Goal: Complete application form

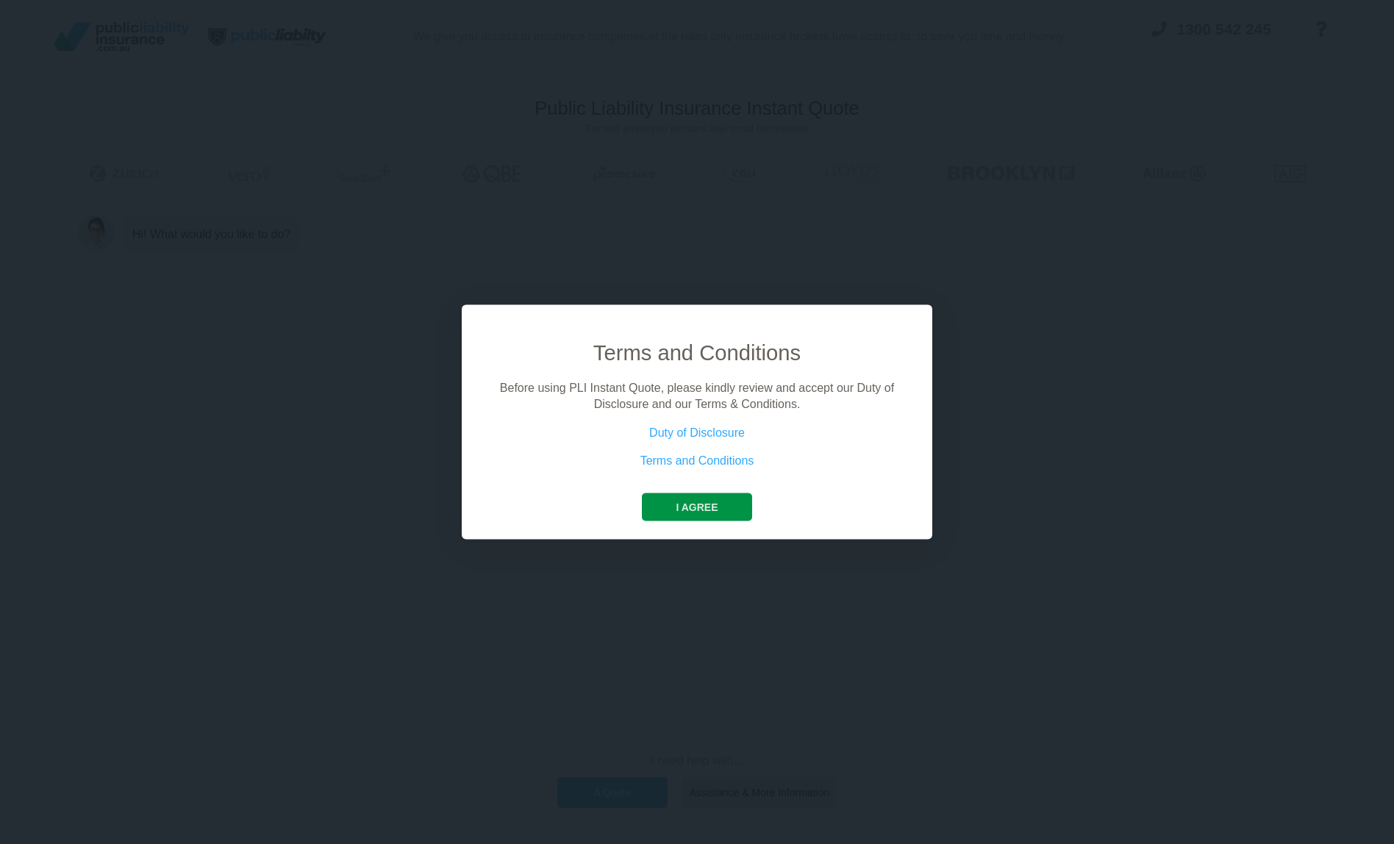
click at [706, 507] on button "I agree" at bounding box center [697, 507] width 110 height 28
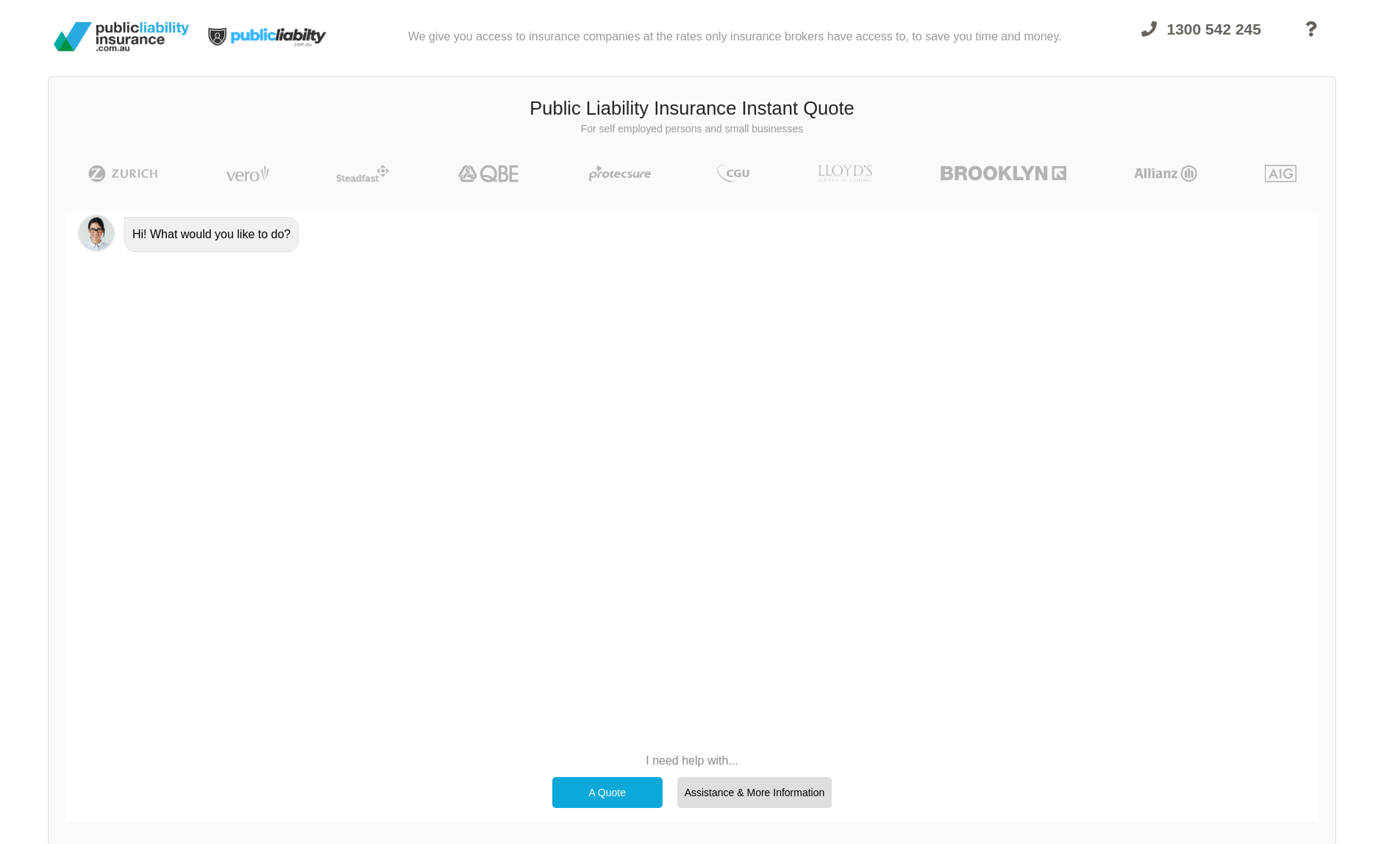
click at [639, 786] on div "A Quote" at bounding box center [607, 792] width 110 height 31
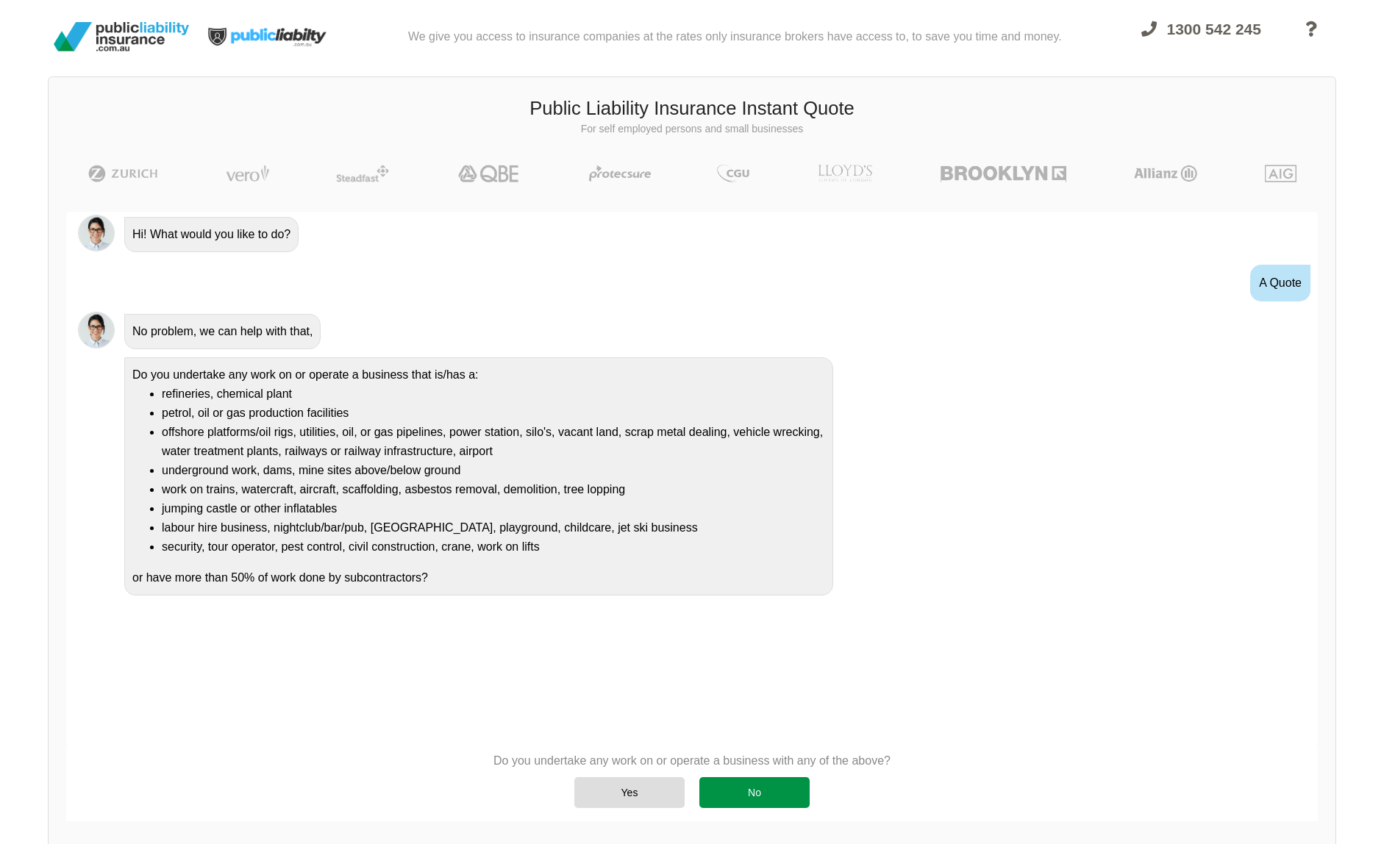
click at [746, 792] on div "No" at bounding box center [754, 792] width 110 height 31
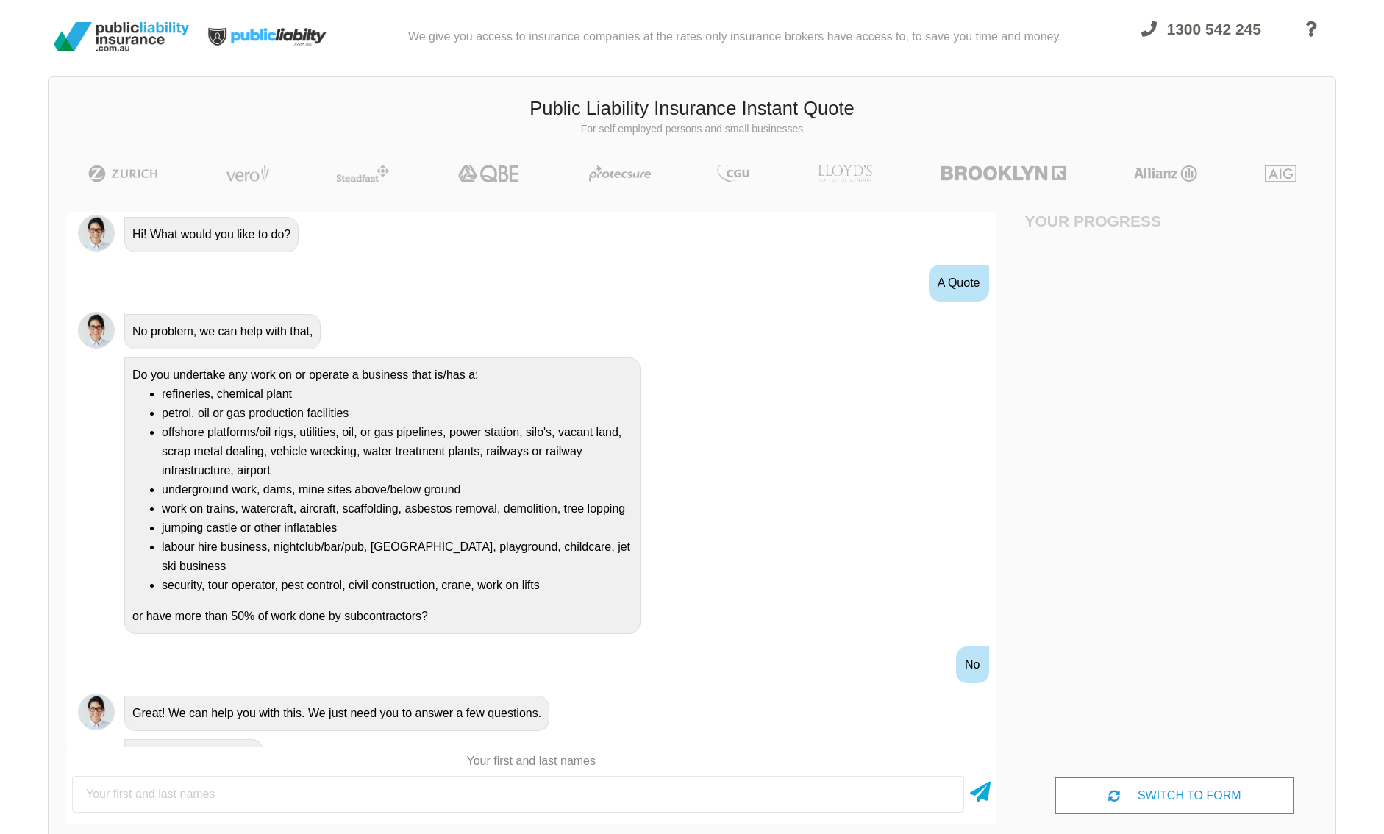
scroll to position [0, 66]
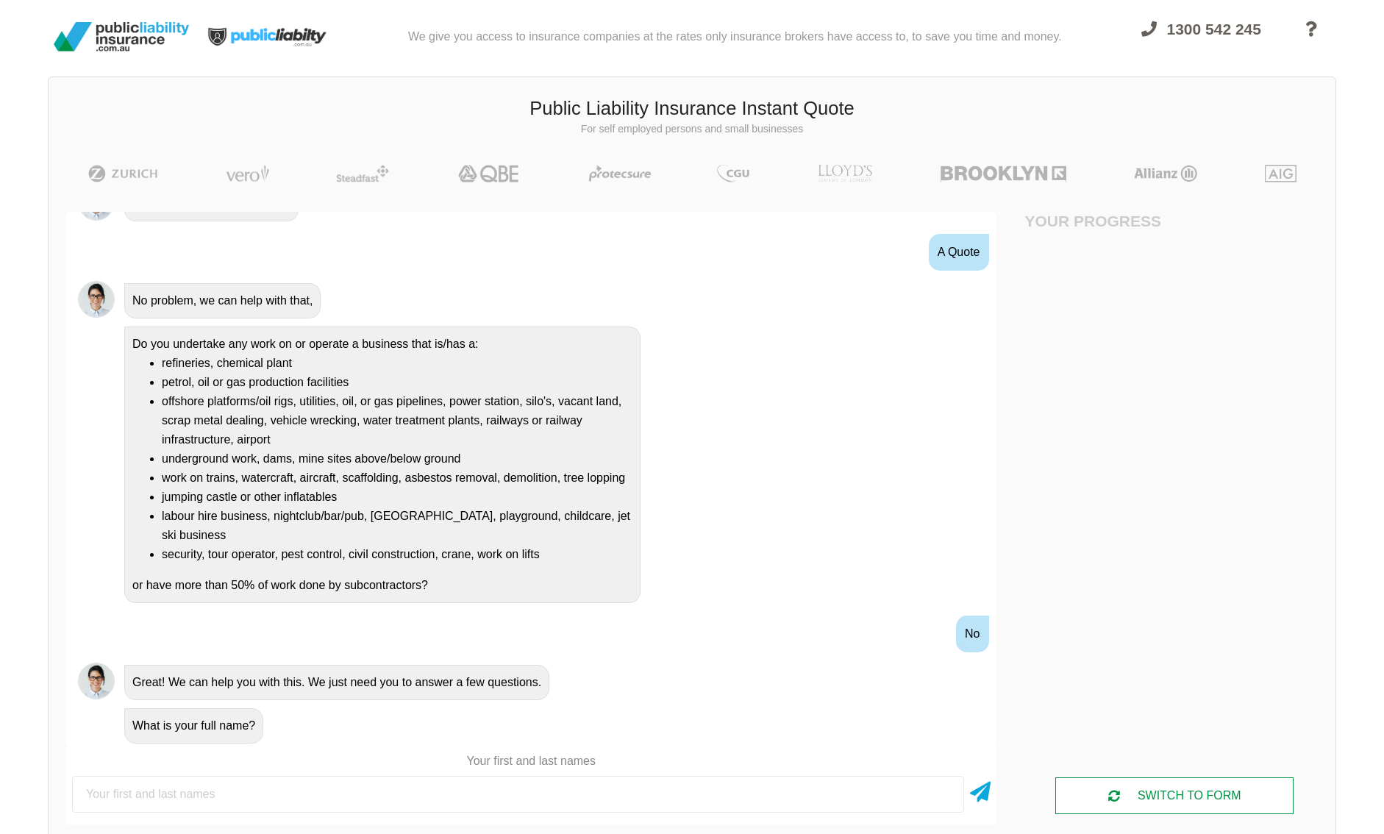
click at [1114, 793] on div "SWITCH TO FORM" at bounding box center [1174, 795] width 238 height 37
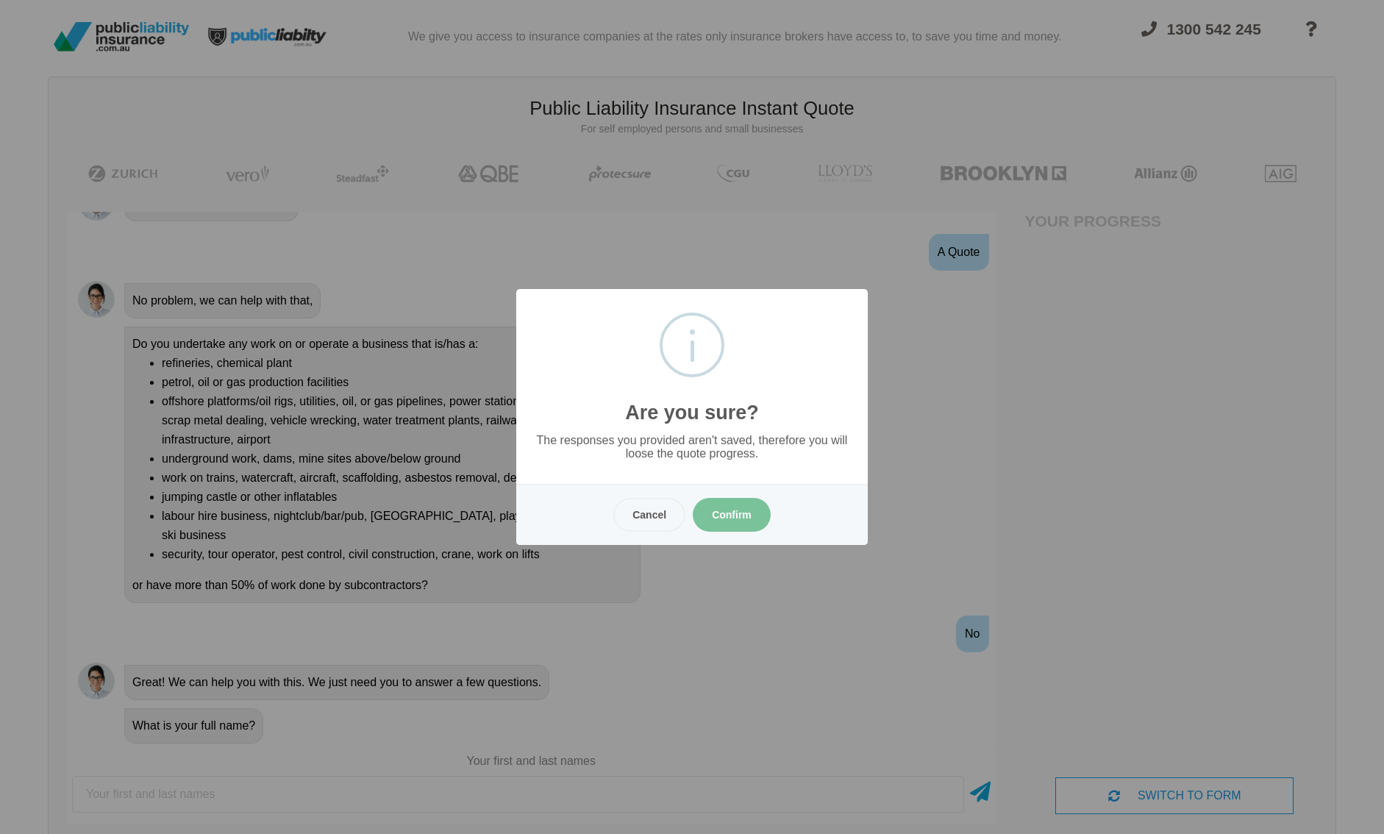
click at [729, 521] on button "Confirm" at bounding box center [732, 515] width 78 height 34
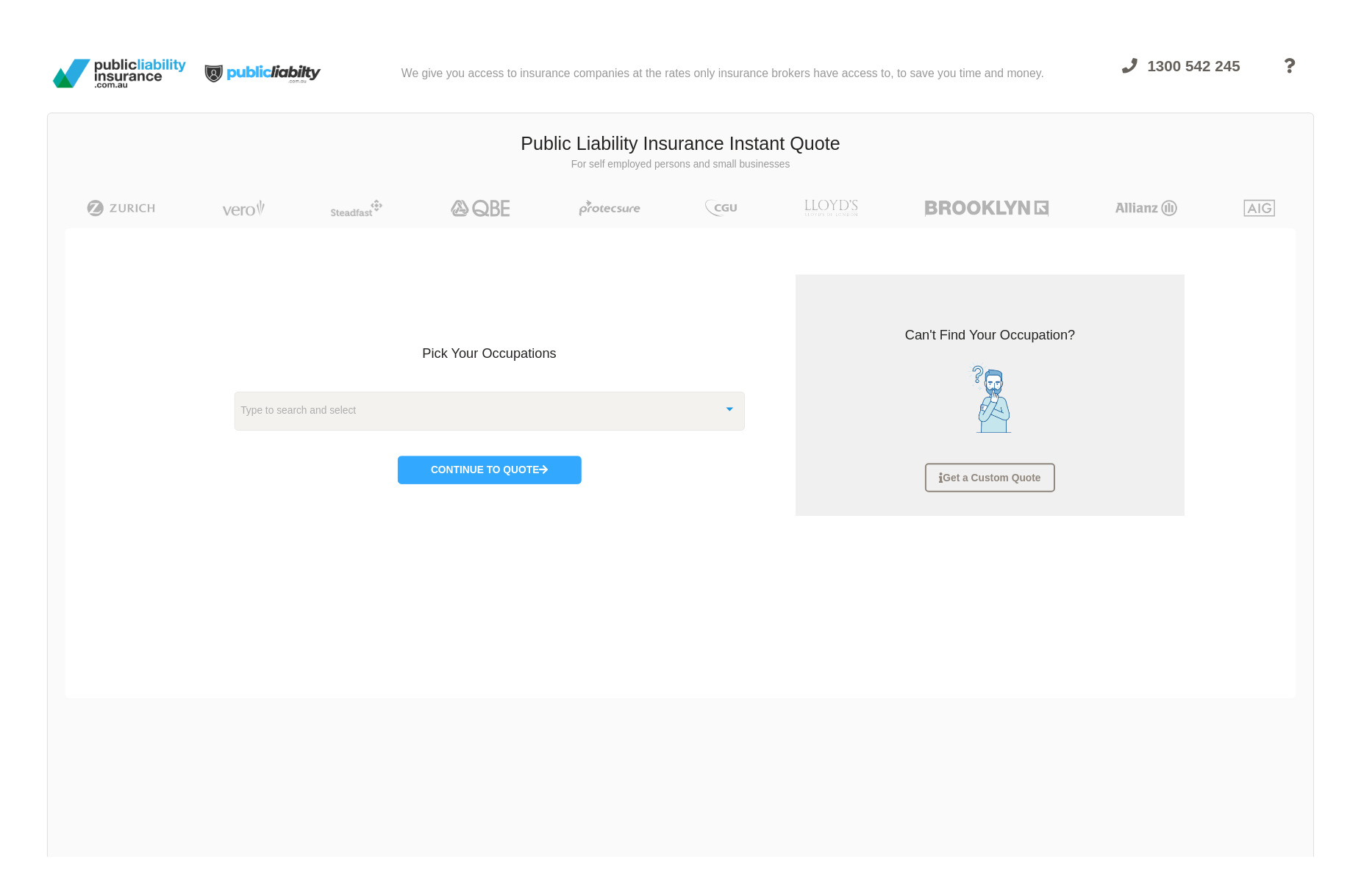
scroll to position [37, 0]
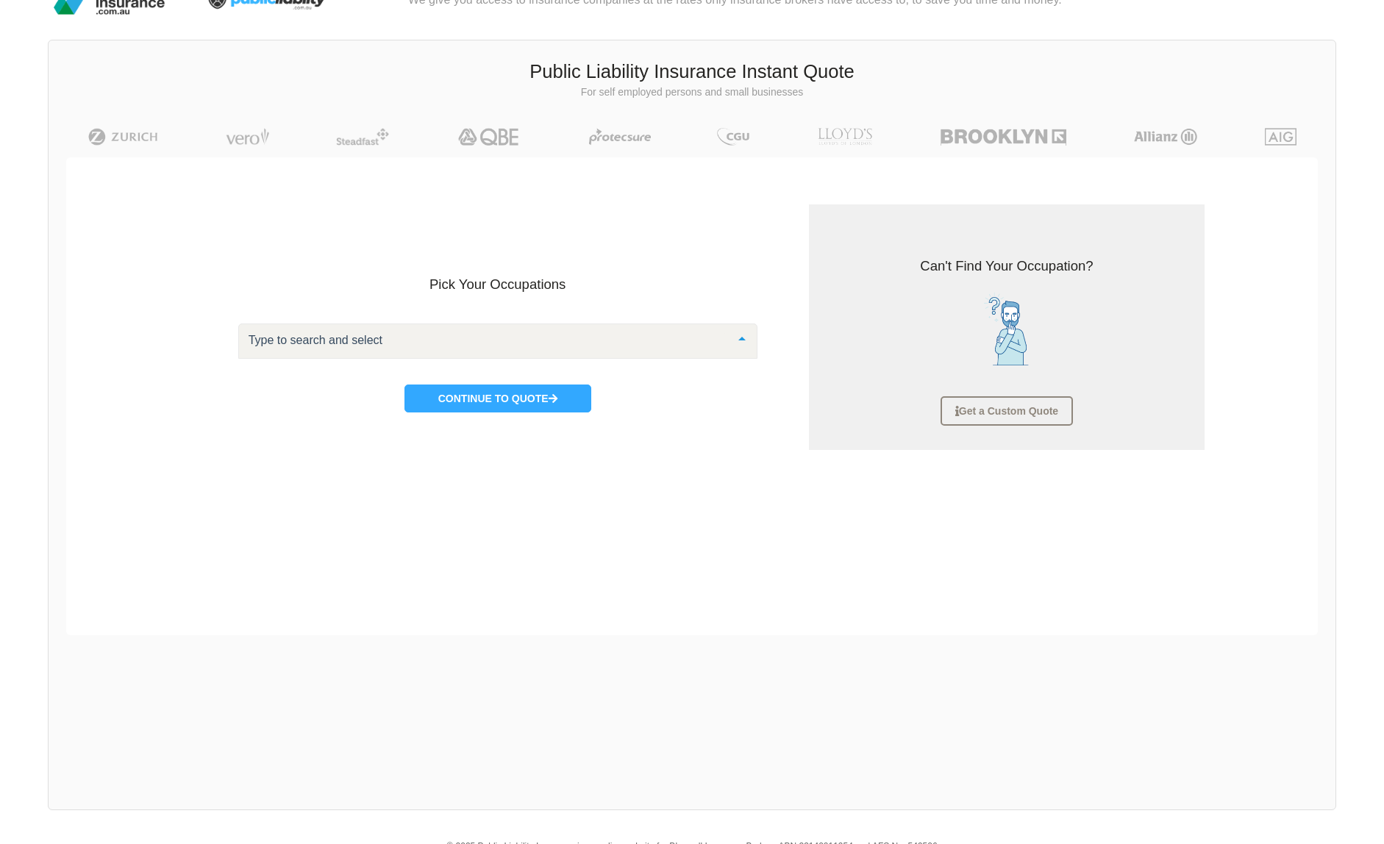
click at [423, 354] on div at bounding box center [497, 340] width 519 height 35
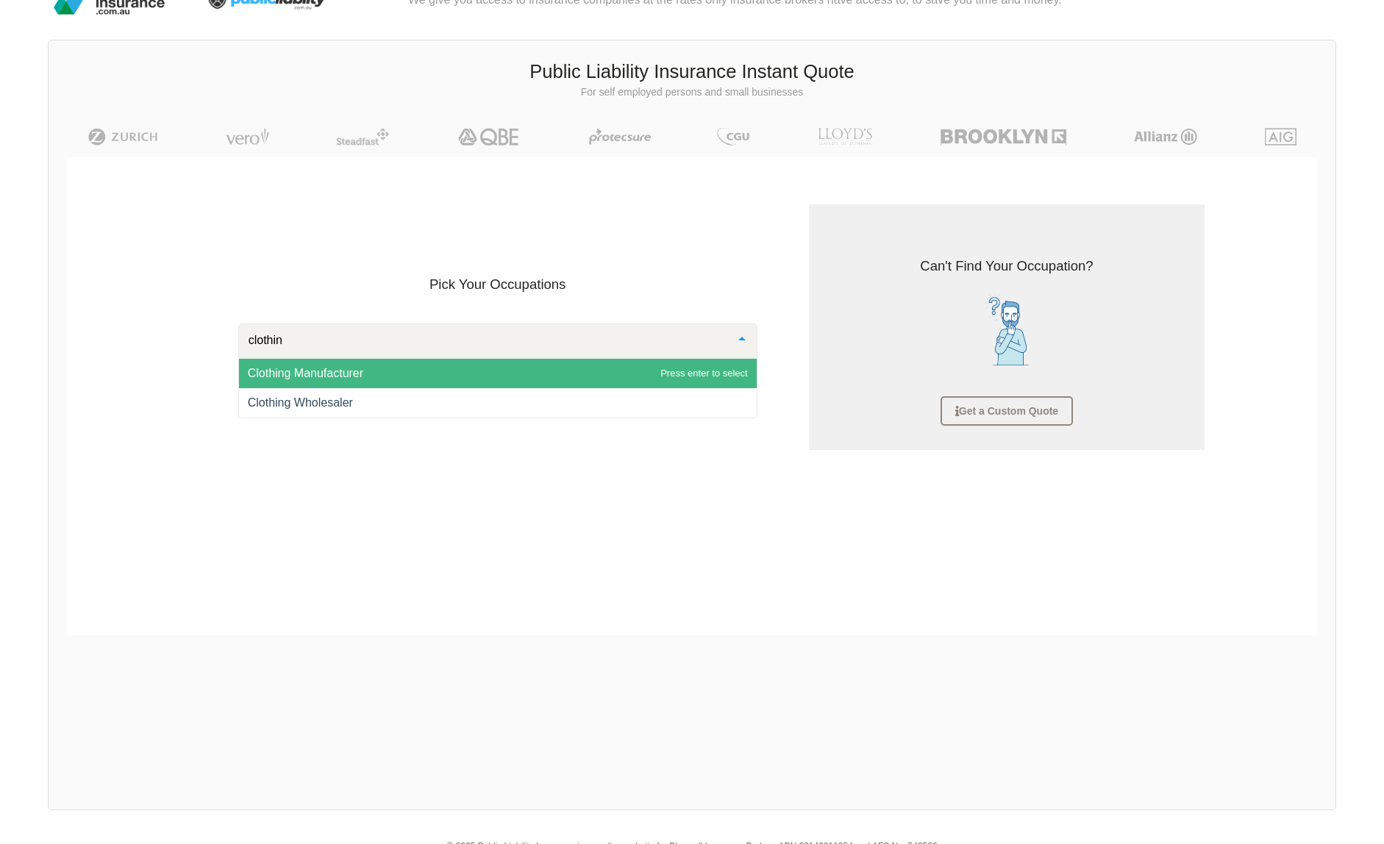
type input "clothing"
click at [364, 374] on span "Clothing Manufacturer" at bounding box center [498, 373] width 518 height 29
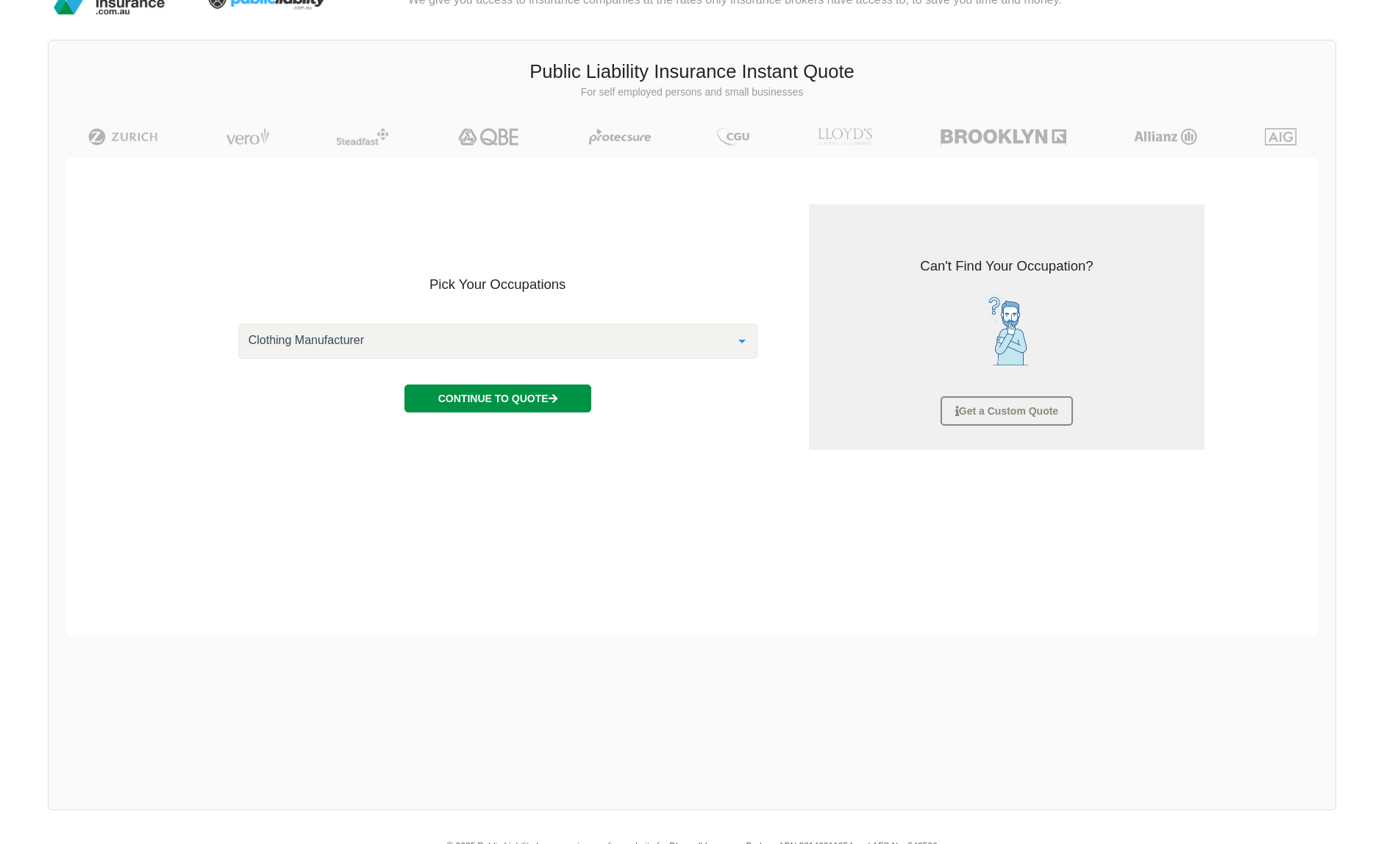
click at [489, 388] on button "Continue to Quote" at bounding box center [497, 398] width 187 height 28
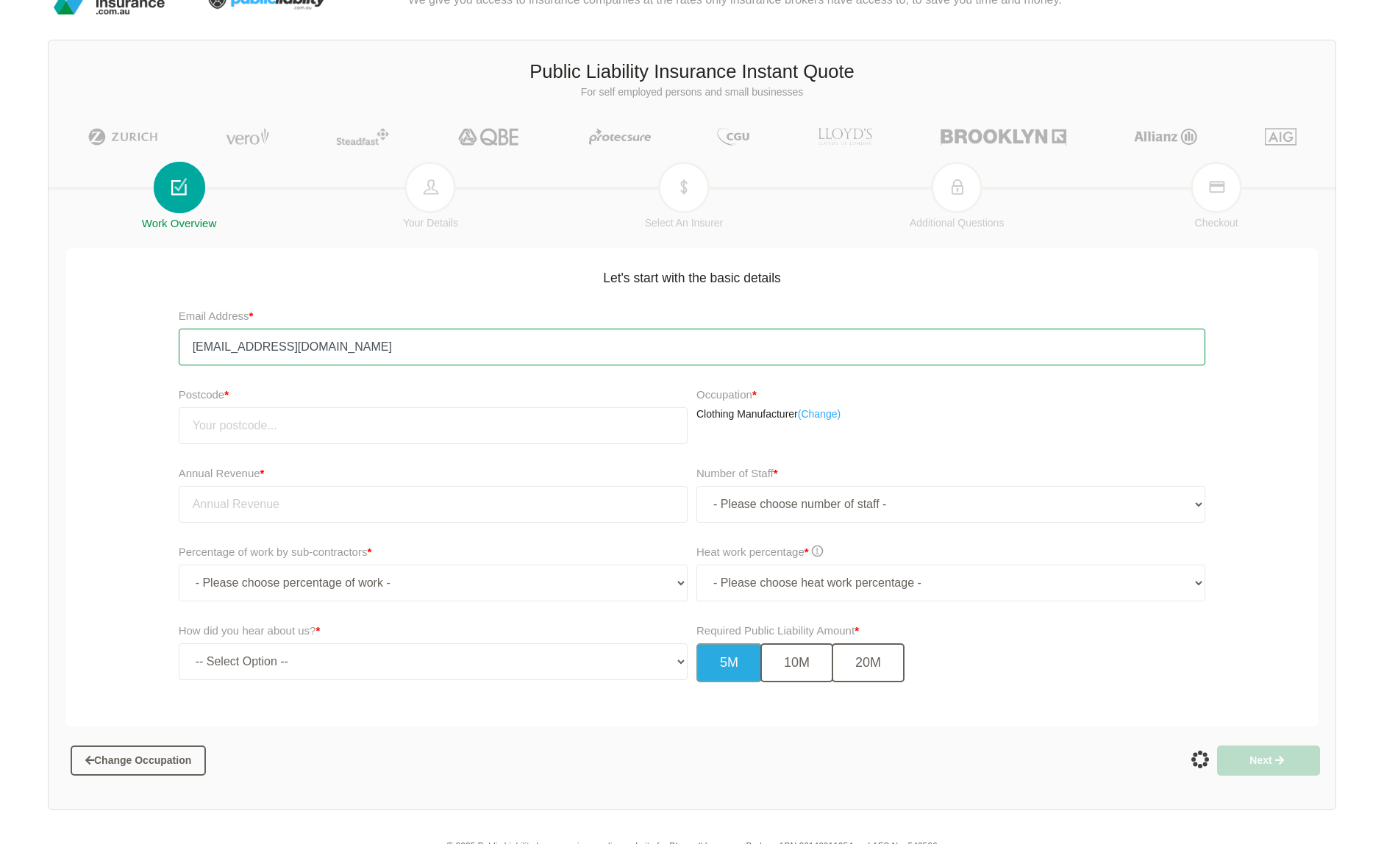
click at [232, 359] on input "csreder@lifeapparel.co" at bounding box center [692, 347] width 1027 height 37
drag, startPoint x: 214, startPoint y: 345, endPoint x: 165, endPoint y: 346, distance: 49.3
click at [165, 346] on div "Email Address * csreder@lifeapparel.co" at bounding box center [691, 342] width 1259 height 79
type input "accounts@lifeapparel.co"
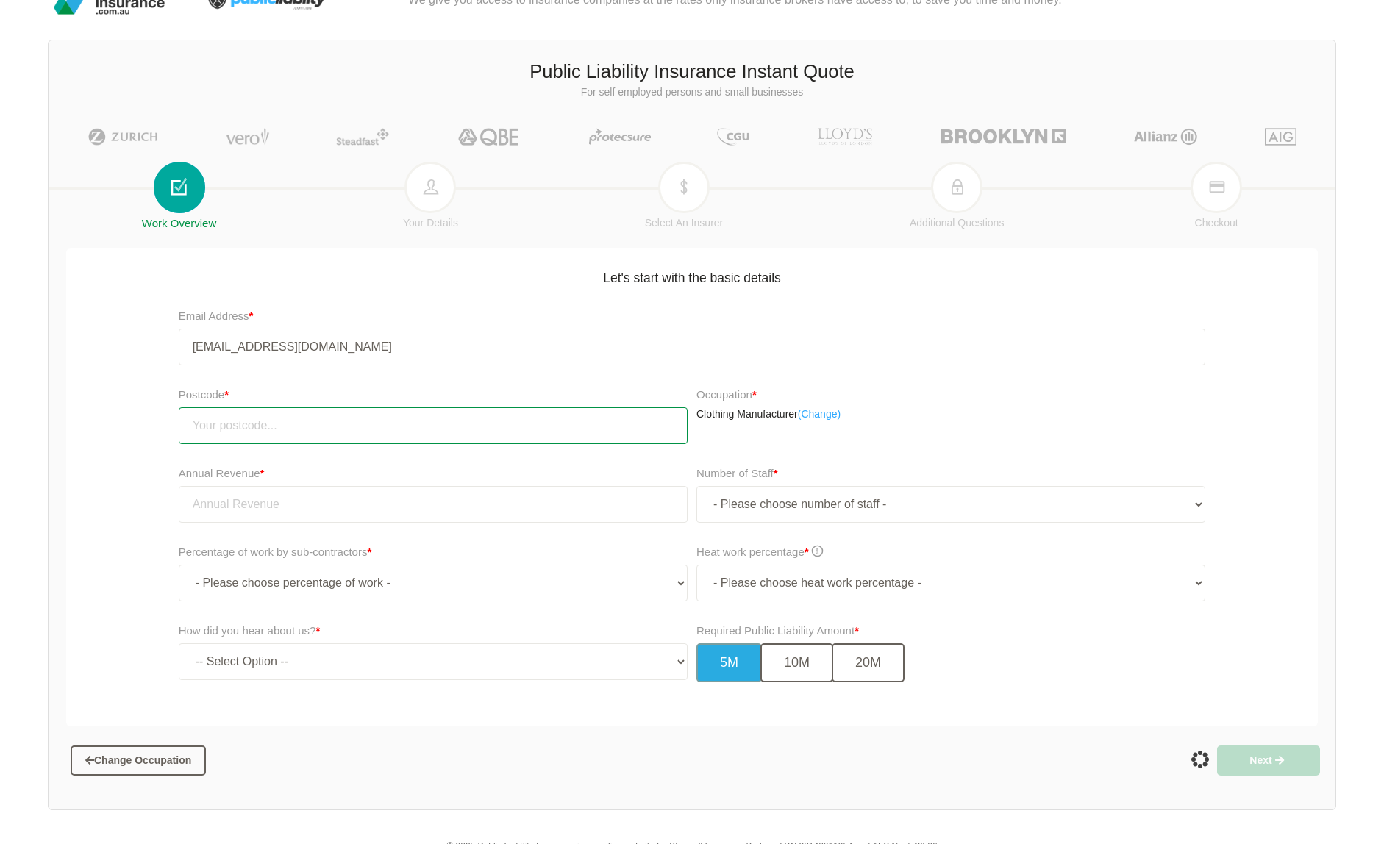
click at [300, 437] on input "number" at bounding box center [433, 425] width 509 height 37
type input "4220"
click at [332, 502] on input "tel" at bounding box center [433, 504] width 509 height 37
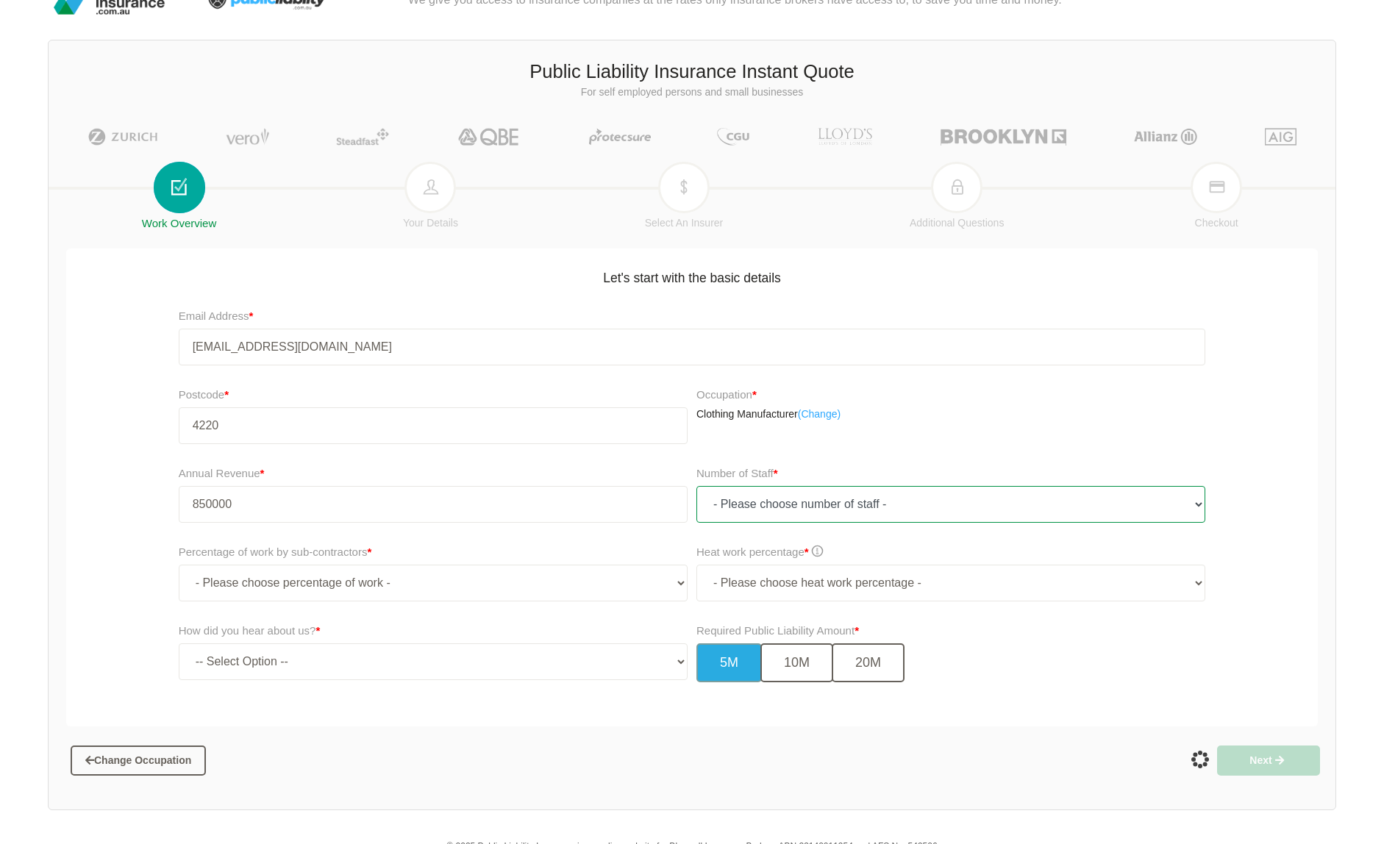
type input "850,000.00"
select select "1"
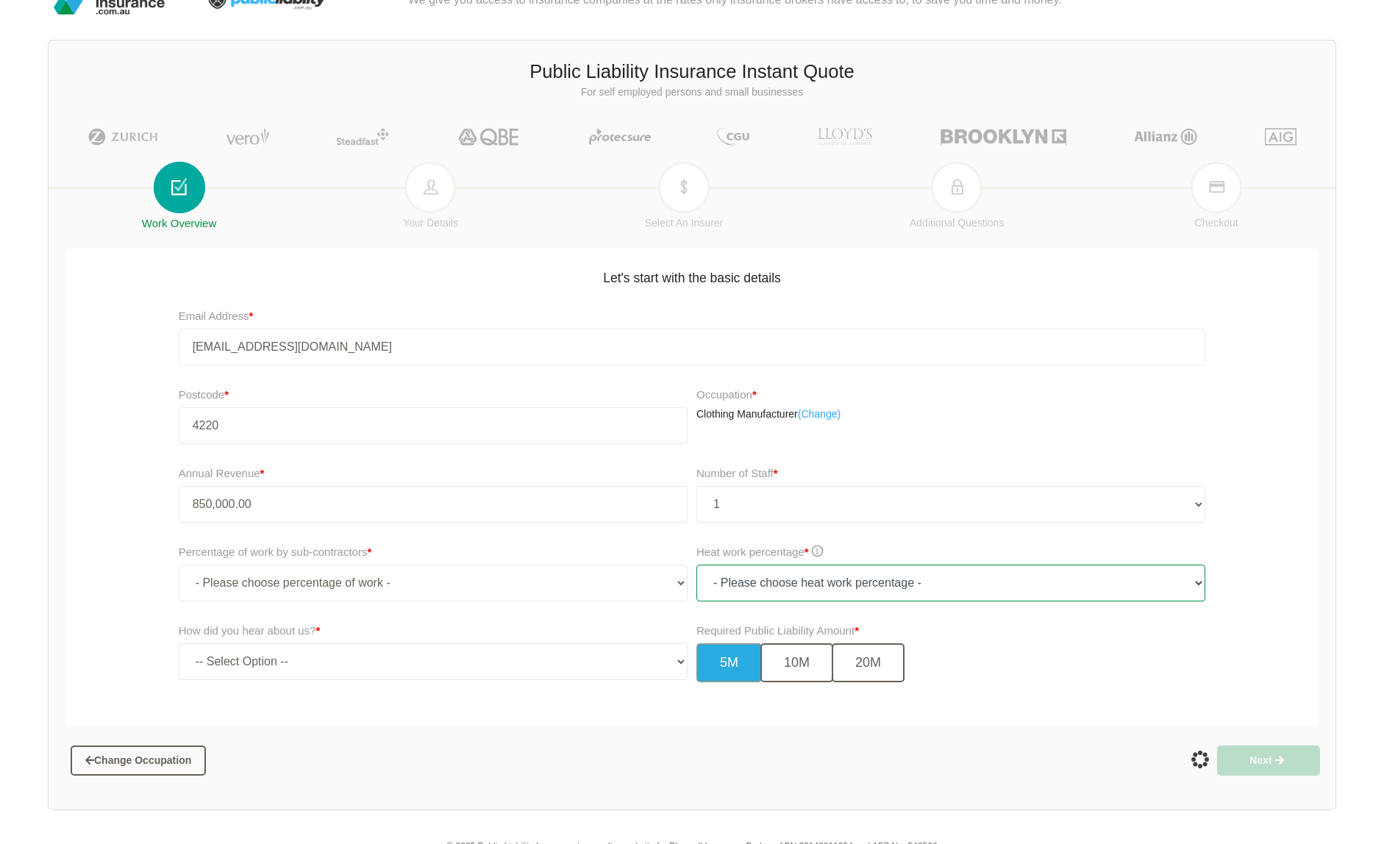
select select "0"
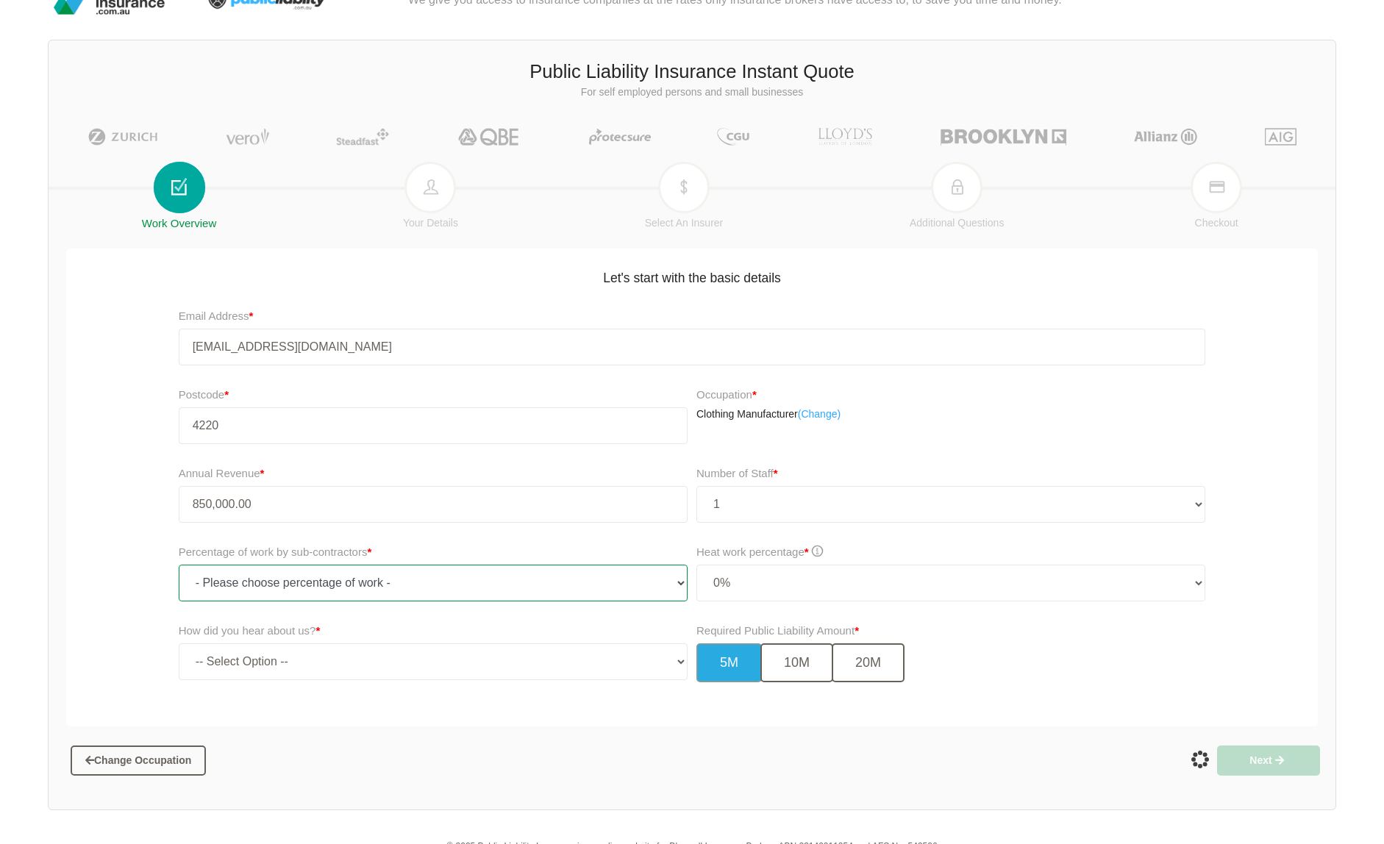
select select "0"
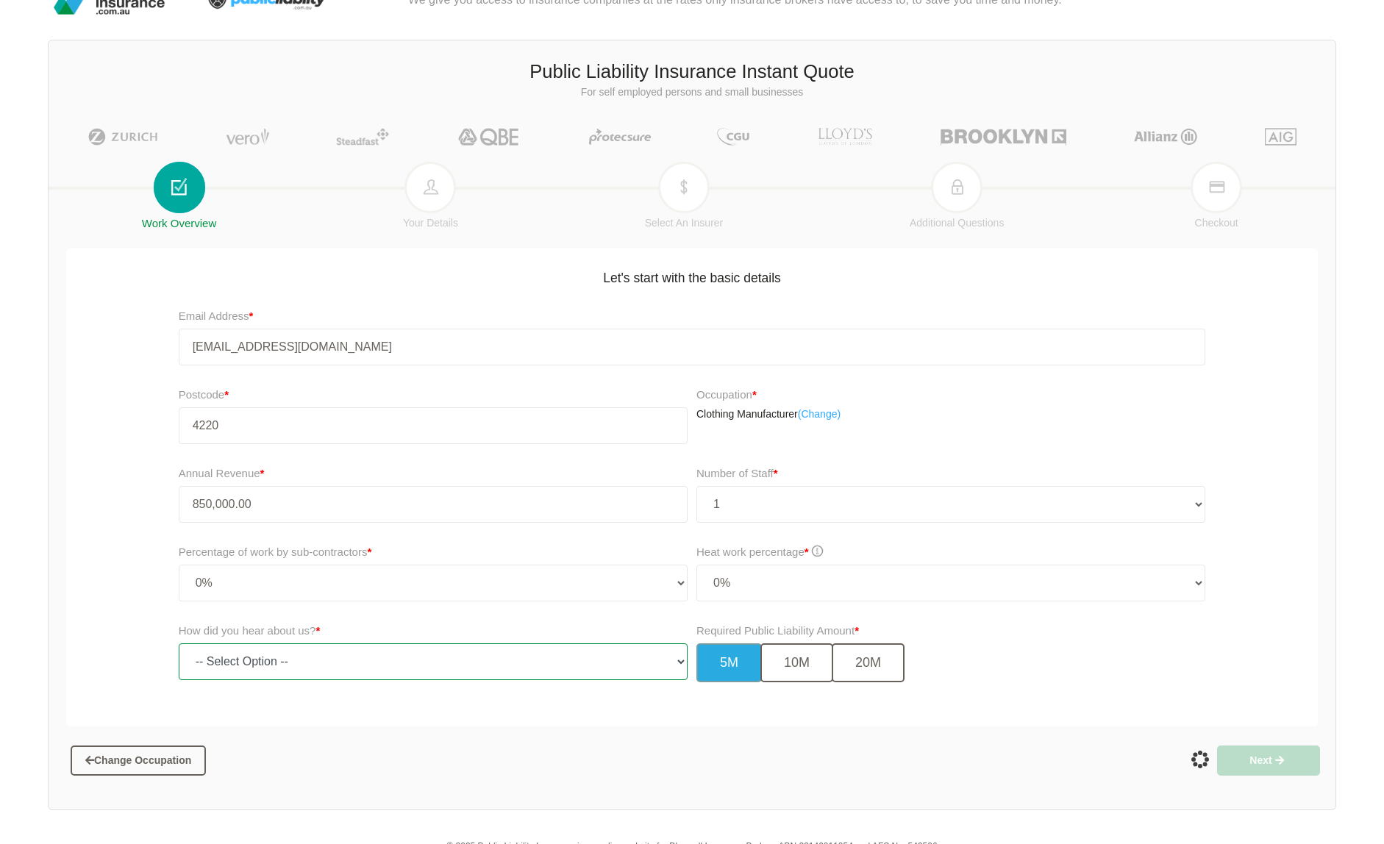
select select "google"
click at [863, 663] on button "20M" at bounding box center [867, 662] width 73 height 39
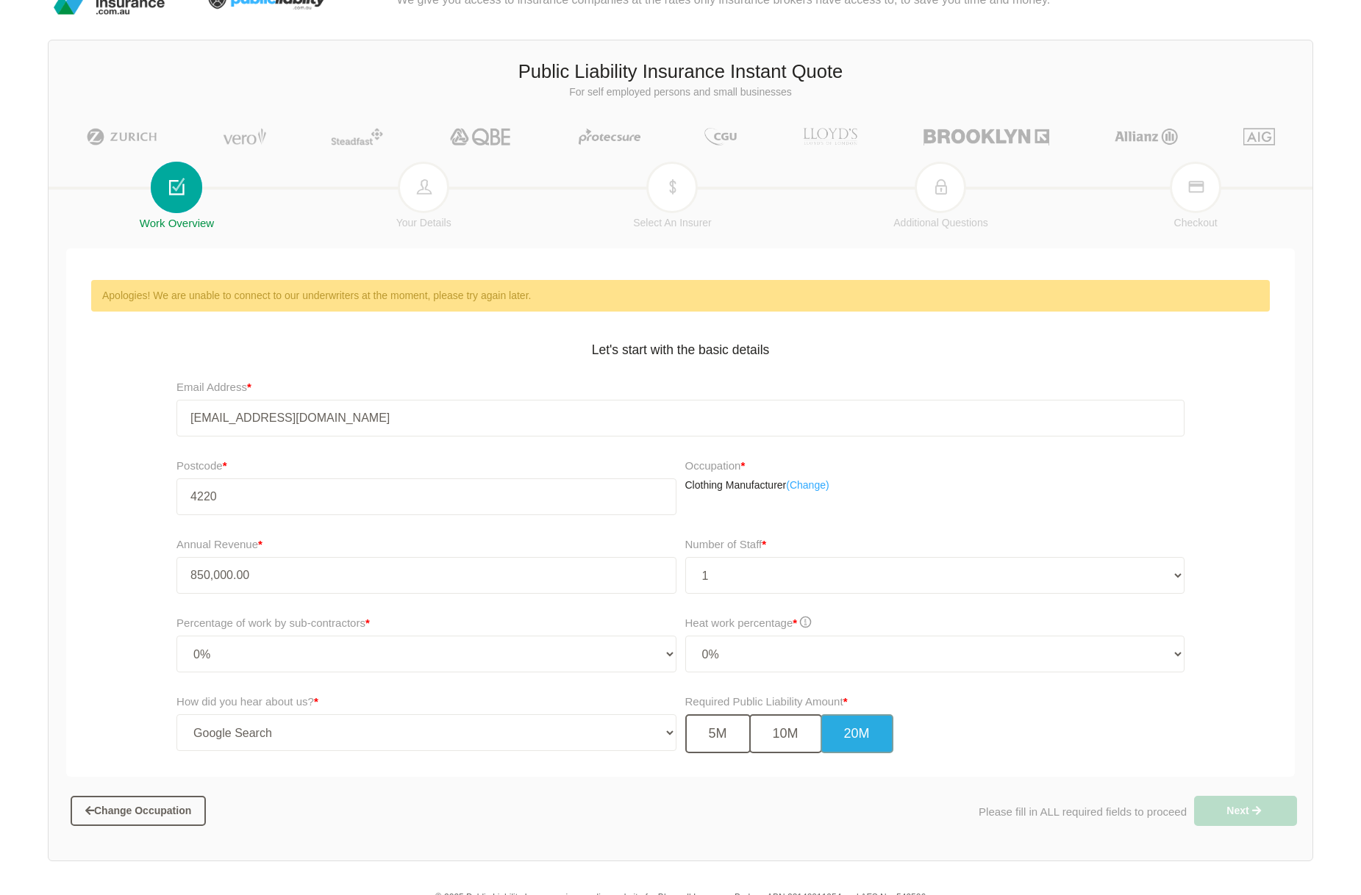
drag, startPoint x: 285, startPoint y: 470, endPoint x: 254, endPoint y: 491, distance: 37.5
click at [266, 484] on div "Postcode * 4220" at bounding box center [425, 486] width 499 height 58
click at [253, 493] on input "4220" at bounding box center [425, 497] width 499 height 37
type input "4220"
click at [76, 585] on div "Annual Revenue * 850,000.00 Number of Staff * - Please choose number of staff -…" at bounding box center [680, 571] width 1236 height 79
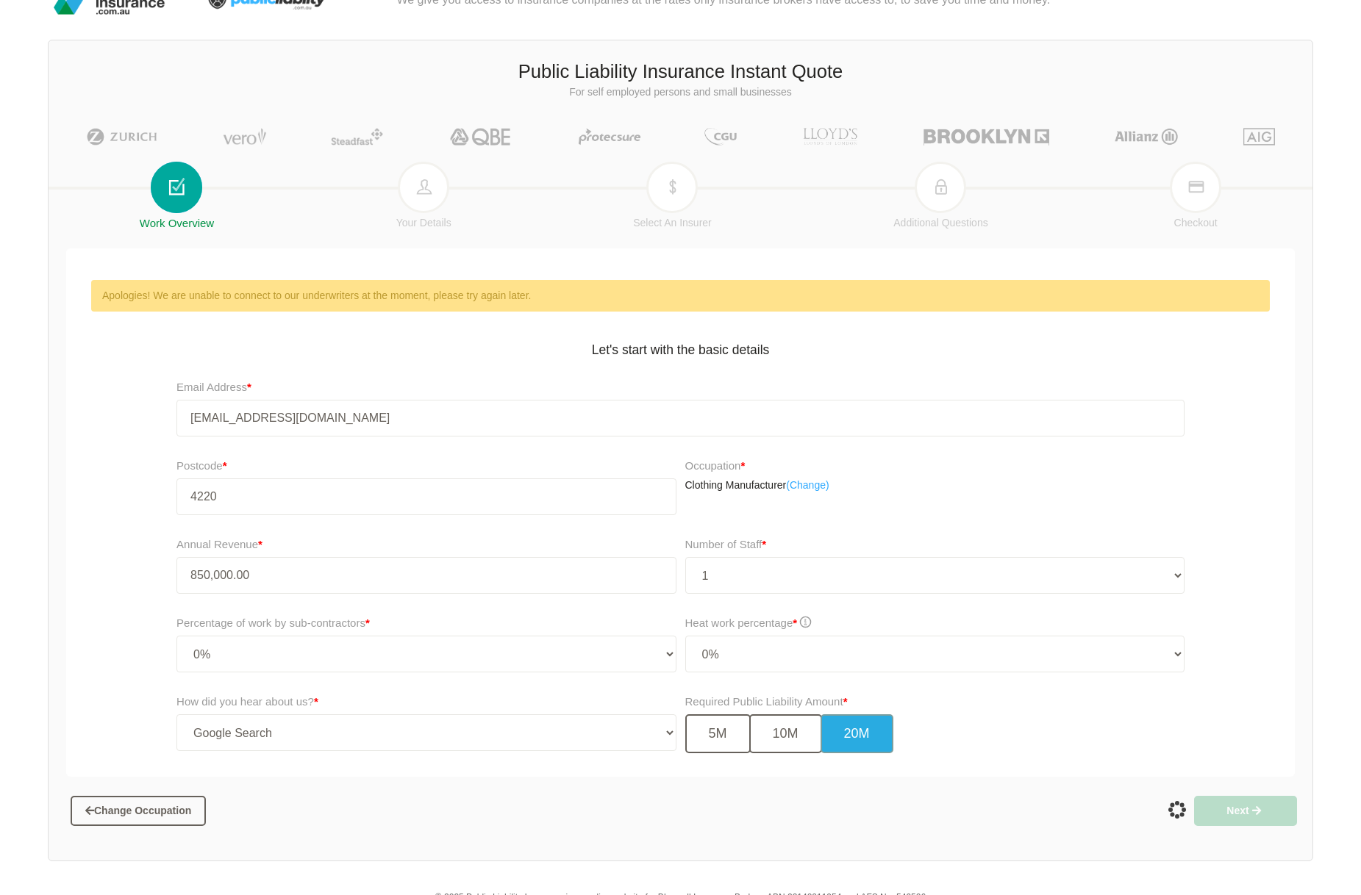
click at [74, 566] on div "Annual Revenue * 850,000.00 Number of Staff * - Please choose number of staff -…" at bounding box center [680, 571] width 1236 height 79
click at [1220, 778] on div "Change Occupation Please fill in ALL required fields to proceed Next" at bounding box center [681, 805] width 1264 height 57
select select "2"
click at [851, 737] on button "20M" at bounding box center [856, 734] width 73 height 39
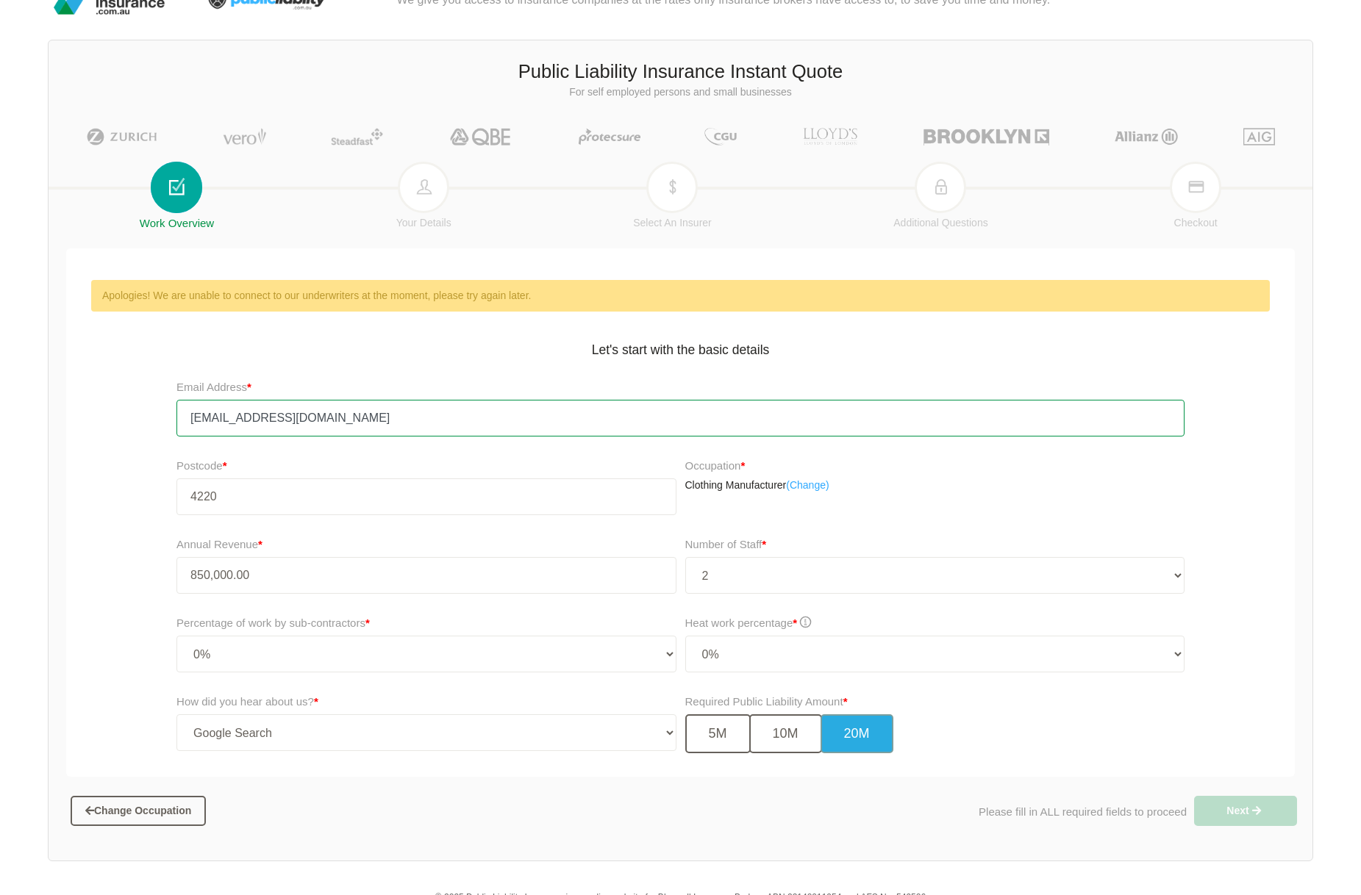
click at [448, 412] on input "accounts@lifeapparel.co" at bounding box center [680, 418] width 1008 height 37
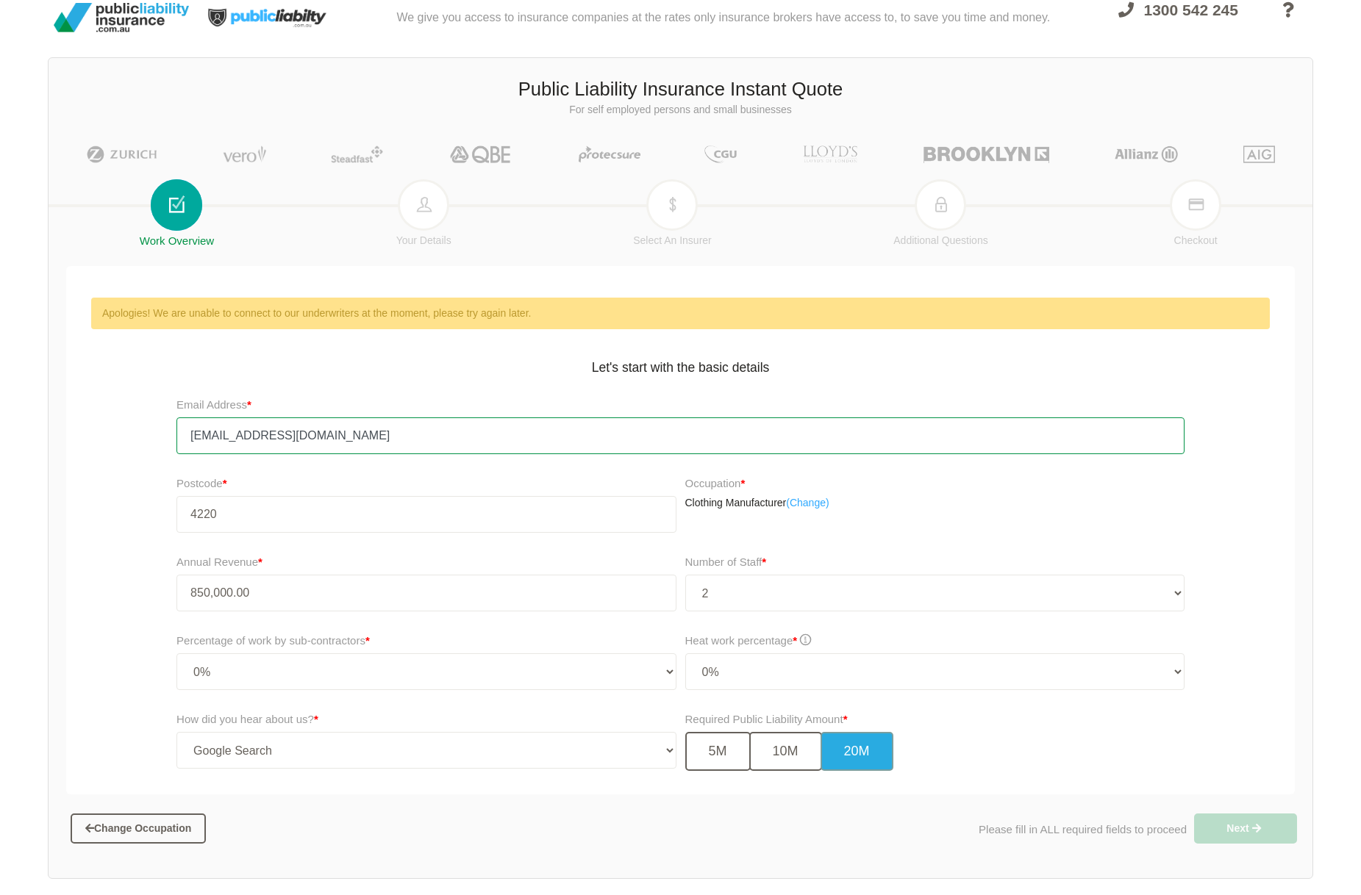
scroll to position [10, 0]
